Goal: Transaction & Acquisition: Purchase product/service

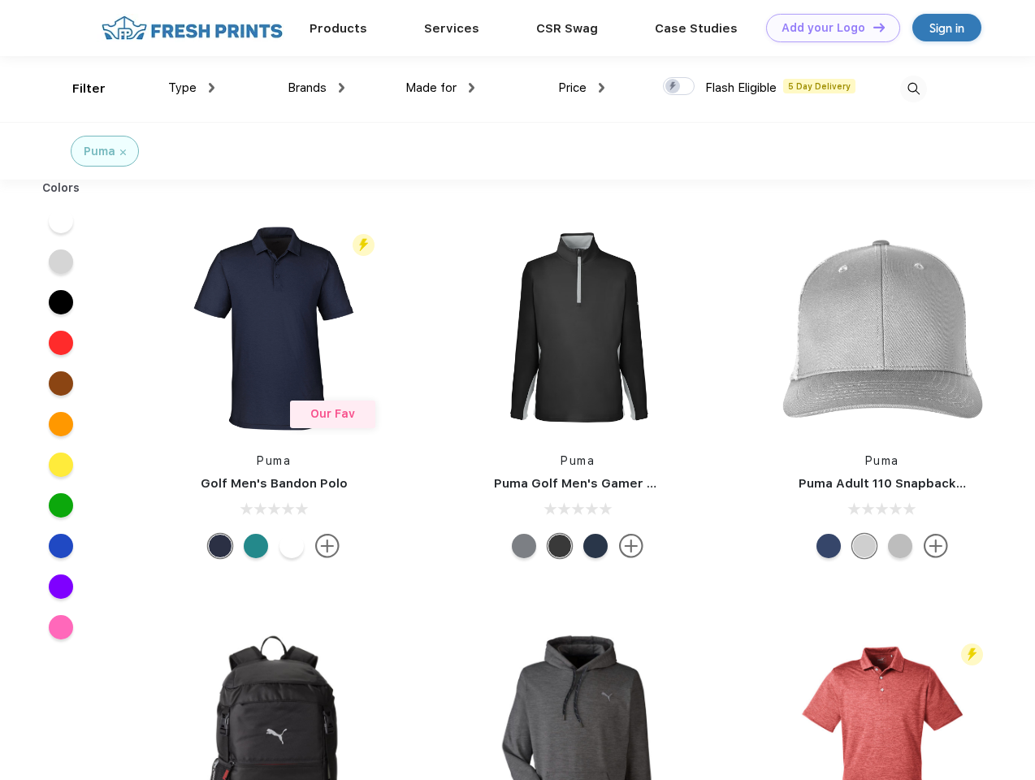
click at [827, 28] on link "Add your Logo Design Tool" at bounding box center [833, 28] width 134 height 28
click at [0, 0] on div "Design Tool" at bounding box center [0, 0] width 0 height 0
click at [872, 27] on link "Add your Logo Design Tool" at bounding box center [833, 28] width 134 height 28
click at [78, 89] on div "Filter" at bounding box center [88, 89] width 33 height 19
click at [192, 88] on span "Type" at bounding box center [182, 87] width 28 height 15
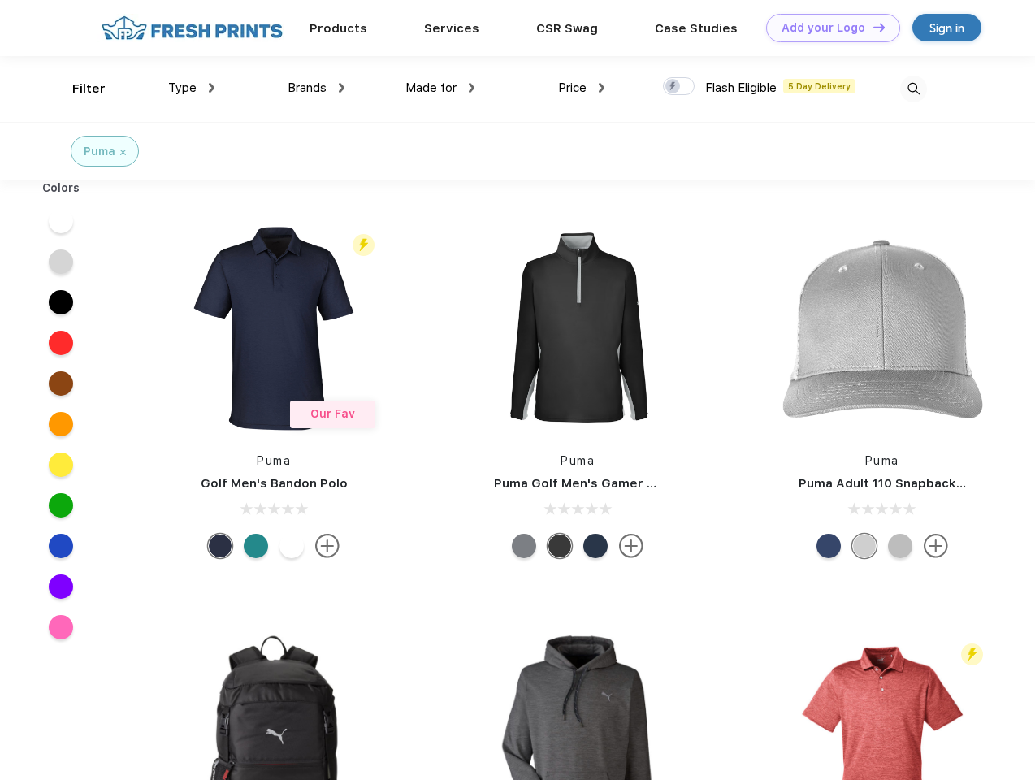
click at [316, 88] on span "Brands" at bounding box center [307, 87] width 39 height 15
click at [440, 88] on span "Made for" at bounding box center [430, 87] width 51 height 15
click at [582, 88] on span "Price" at bounding box center [572, 87] width 28 height 15
click at [679, 87] on div at bounding box center [679, 86] width 32 height 18
click at [674, 87] on input "checkbox" at bounding box center [668, 81] width 11 height 11
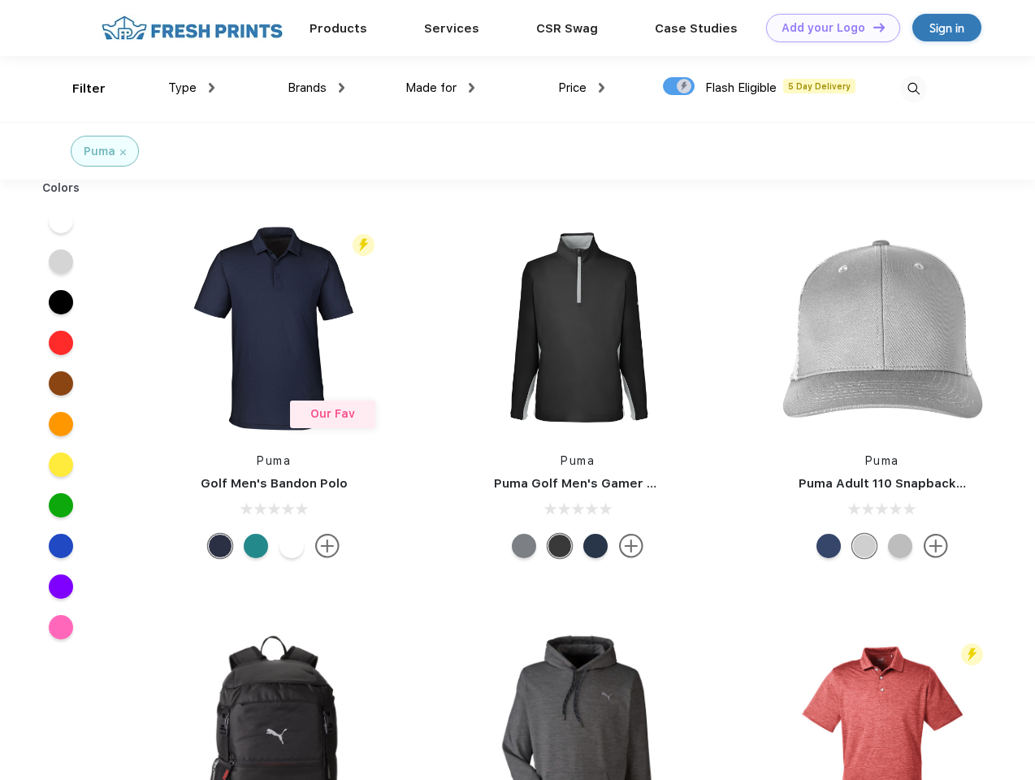
click at [913, 89] on img at bounding box center [913, 89] width 27 height 27
